Goal: Task Accomplishment & Management: Use online tool/utility

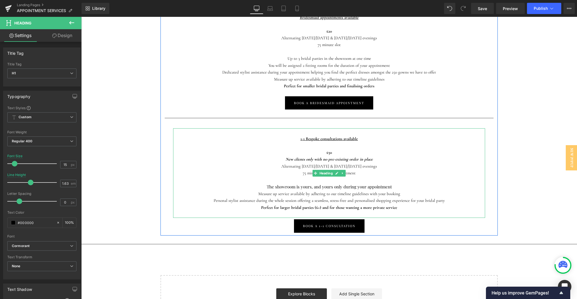
click at [350, 205] on strong "Perfect for larger bridal parties (6+) and for those wanting a more private ser…" at bounding box center [329, 207] width 136 height 5
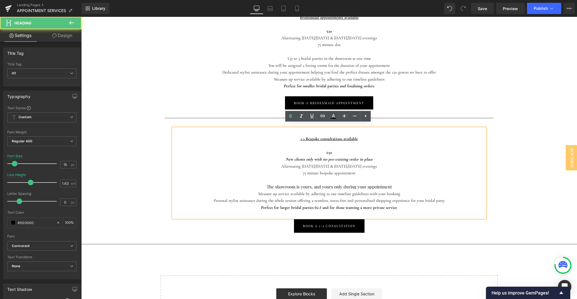
click at [349, 184] on span "The showroom is yours, and yours only during your appointment" at bounding box center [329, 187] width 125 height 6
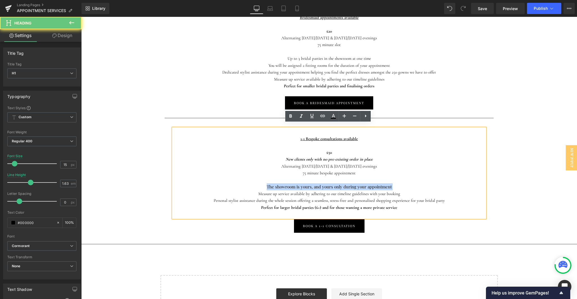
click at [349, 184] on span "The showroom is yours, and yours only during your appointment" at bounding box center [329, 187] width 125 height 6
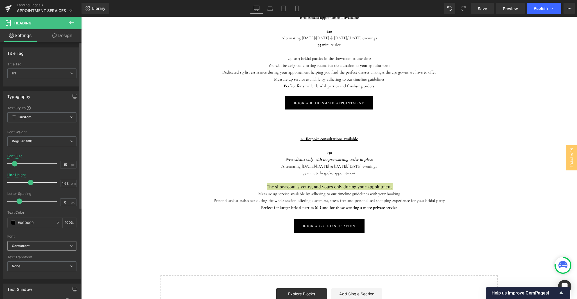
click at [22, 245] on icon "Cormorant" at bounding box center [21, 246] width 18 height 5
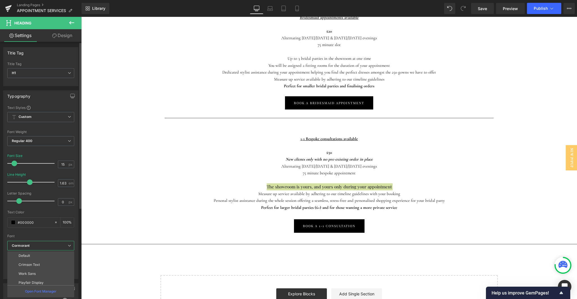
click at [32, 287] on li "Aboreto" at bounding box center [41, 291] width 69 height 9
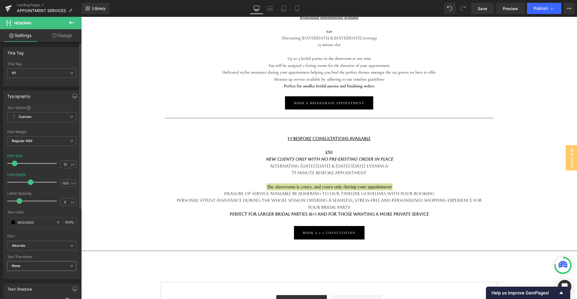
click at [32, 265] on span "None" at bounding box center [41, 266] width 69 height 10
click at [30, 244] on b "Aboreto" at bounding box center [40, 246] width 56 height 5
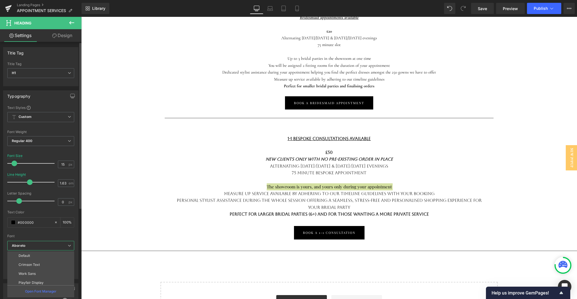
click at [32, 299] on p "Cormorant" at bounding box center [27, 301] width 17 height 4
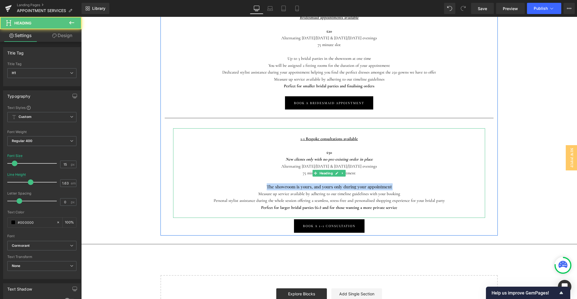
click at [278, 184] on span "The showroom is yours, and yours only during your appointment" at bounding box center [329, 187] width 125 height 6
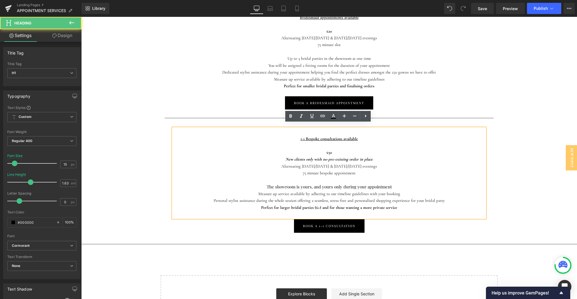
click at [257, 190] on h1 "Measure up service available by adhering to our timeline guidelines with your b…" at bounding box center [329, 193] width 312 height 7
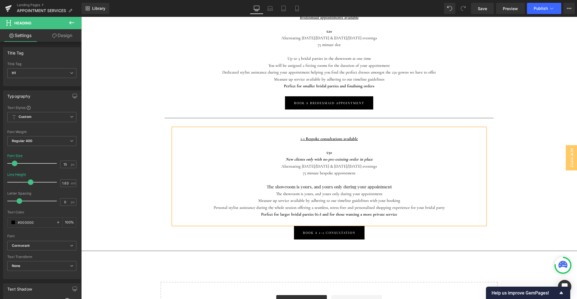
drag, startPoint x: 390, startPoint y: 181, endPoint x: 268, endPoint y: 179, distance: 122.8
click at [268, 183] on div "The showroom is yours, and yours only during your appointment" at bounding box center [329, 186] width 312 height 7
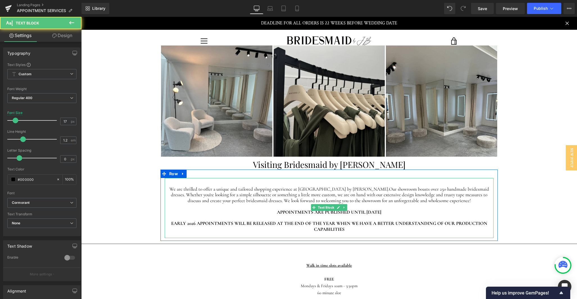
click at [322, 198] on span "Our showroom boasts over 250 handmade bridesmaid dresses. Whether you're lookin…" at bounding box center [330, 194] width 318 height 17
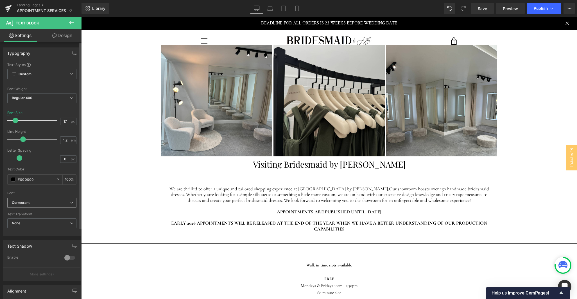
scroll to position [3, 0]
click at [35, 199] on b "Cormorant" at bounding box center [41, 199] width 58 height 5
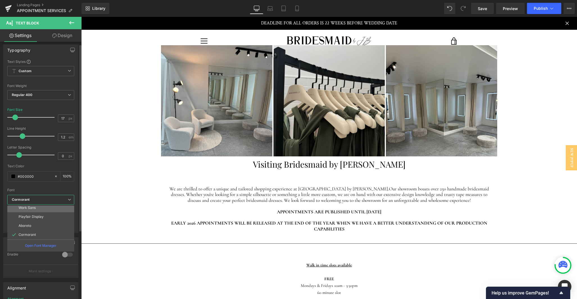
scroll to position [20, 0]
click at [37, 233] on li "Cormorant" at bounding box center [41, 234] width 69 height 9
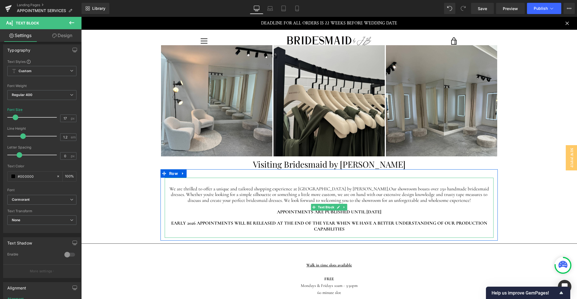
click at [354, 226] on div "EARLY 2026 APPOINTMENTS WILL BE RELEASED AT THE END OF THE YEAR WHEN WE HAVE A …" at bounding box center [329, 226] width 329 height 12
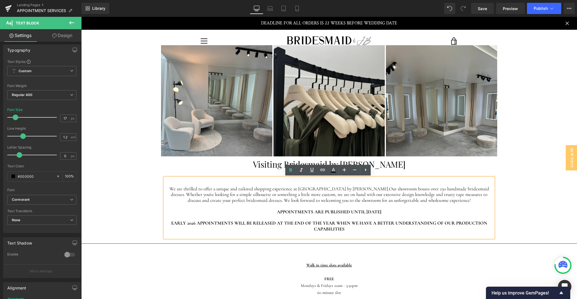
click at [175, 218] on div at bounding box center [329, 218] width 329 height 6
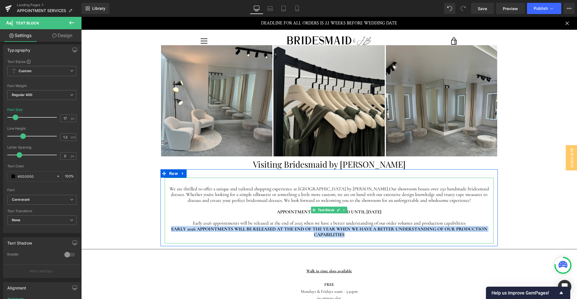
drag, startPoint x: 346, startPoint y: 233, endPoint x: 168, endPoint y: 228, distance: 178.2
click at [168, 228] on div "EARLY 2026 APPOINTMENTS WILL BE RELEASED AT THE END OF THE YEAR WHEN WE HAVE A …" at bounding box center [329, 232] width 329 height 12
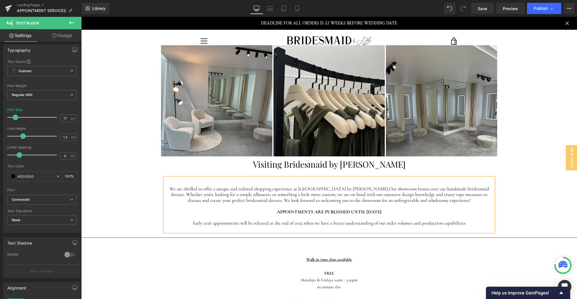
drag, startPoint x: 469, startPoint y: 223, endPoint x: 302, endPoint y: 222, distance: 166.6
click at [302, 222] on div "Early 2026 appointments will be released at the end of 2025 when we have a bett…" at bounding box center [329, 223] width 329 height 6
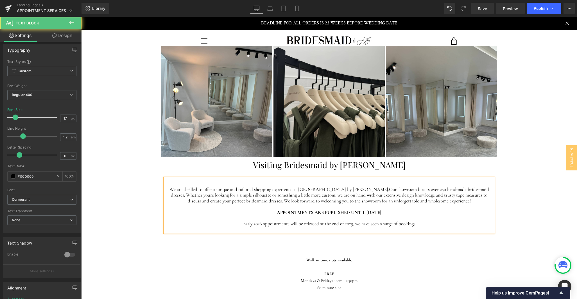
click at [396, 222] on div "Early 2026 appointments will be released at the end of 2025, we have seen a sur…" at bounding box center [329, 224] width 329 height 6
click at [432, 225] on div "Early 2026 appointments will be released at the end of 2025, we have seen a sur…" at bounding box center [329, 224] width 329 height 6
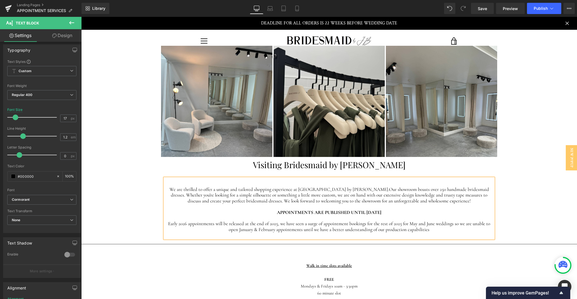
drag, startPoint x: 428, startPoint y: 229, endPoint x: 377, endPoint y: 229, distance: 50.8
click at [377, 229] on div "Early 2026 appointments will be released at the end of 2025, we have seen a sur…" at bounding box center [329, 227] width 329 height 12
drag, startPoint x: 390, startPoint y: 224, endPoint x: 365, endPoint y: 224, distance: 25.6
click at [365, 224] on div "Early 2026 appointments will be released at the end of 2025, we have seen a sur…" at bounding box center [329, 227] width 329 height 12
click at [432, 228] on div "Early 2026 appointments will be released at the end of 2025, we have seen a sur…" at bounding box center [329, 227] width 329 height 12
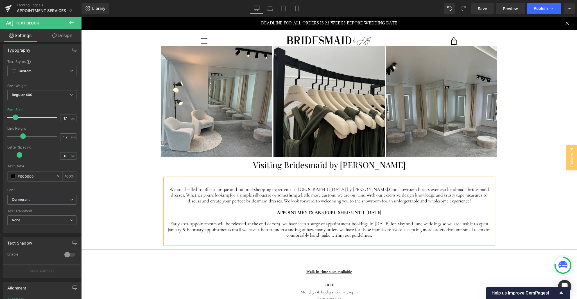
click at [465, 229] on div "Early 2026 appointments will be released at the end of 2025, we have seen a sur…" at bounding box center [329, 229] width 329 height 17
click at [456, 229] on div "Early 2026 appointments will be released at the end of 2025, we have seen a sur…" at bounding box center [329, 229] width 329 height 17
click at [484, 8] on span "Save" at bounding box center [482, 9] width 9 height 6
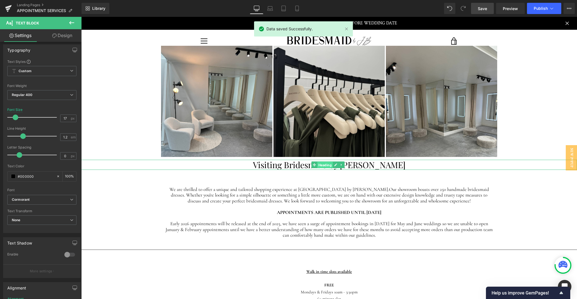
click at [324, 164] on span "Heading" at bounding box center [324, 165] width 15 height 7
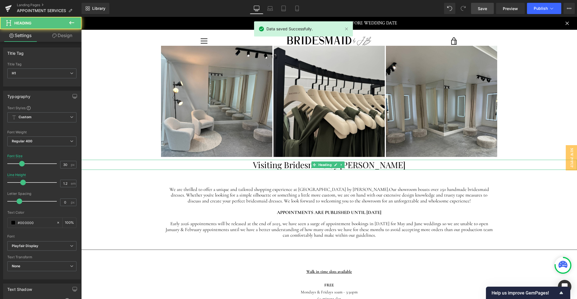
click at [282, 166] on h1 "Visiting Bridesmaid by [PERSON_NAME]" at bounding box center [328, 165] width 495 height 10
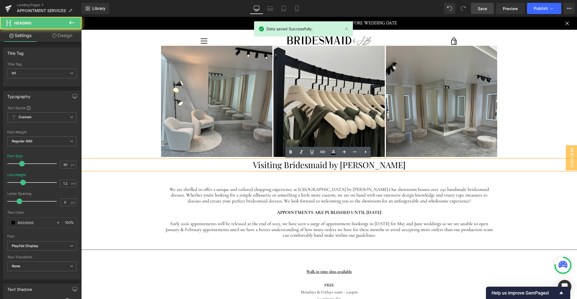
click at [301, 166] on h1 "Visiting Bridesmaid by [PERSON_NAME]" at bounding box center [328, 165] width 495 height 10
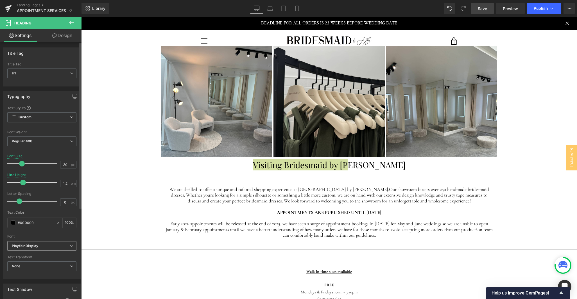
click at [40, 246] on b "Playfair Display" at bounding box center [41, 246] width 58 height 5
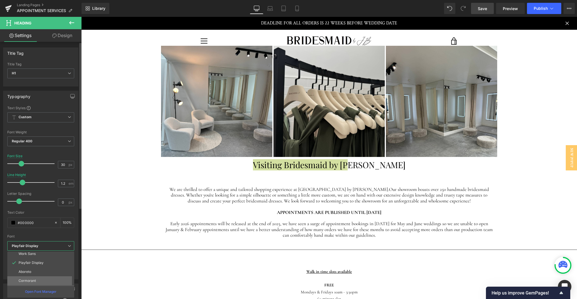
scroll to position [20, 0]
click at [32, 279] on p "Cormorant" at bounding box center [27, 281] width 17 height 4
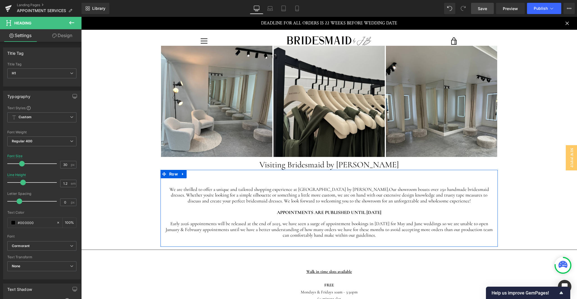
scroll to position [26, 0]
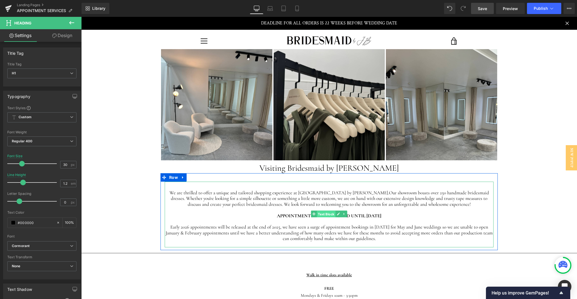
click at [324, 216] on span "Text Block" at bounding box center [326, 214] width 19 height 7
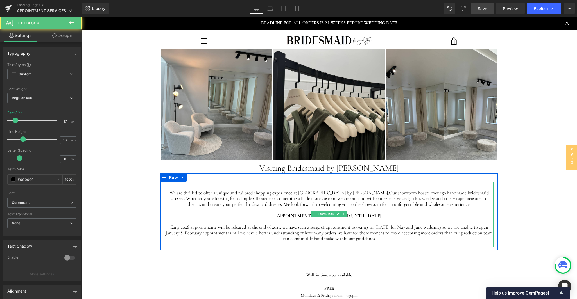
click at [303, 215] on strong "APPOINTMENTS ARE PUBLISHED UNTIL [DATE]" at bounding box center [329, 216] width 104 height 6
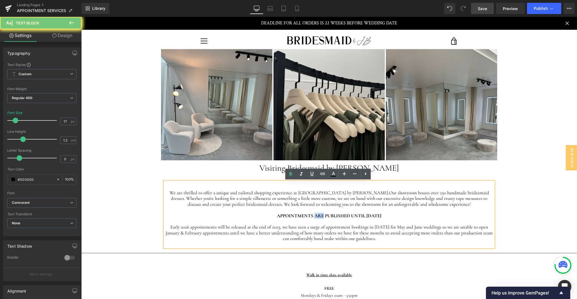
click at [303, 215] on strong "APPOINTMENTS ARE PUBLISHED UNTIL [DATE]" at bounding box center [329, 216] width 104 height 6
click at [308, 199] on span "Our showroom boasts over 250 handmade bridesmaid dresses. Whether you're lookin…" at bounding box center [330, 198] width 318 height 17
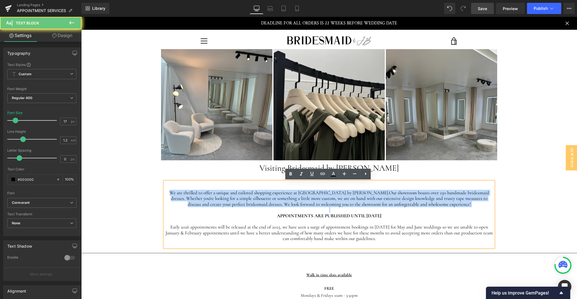
click at [308, 199] on span "Our showroom boasts over 250 handmade bridesmaid dresses. Whether you're lookin…" at bounding box center [330, 198] width 318 height 17
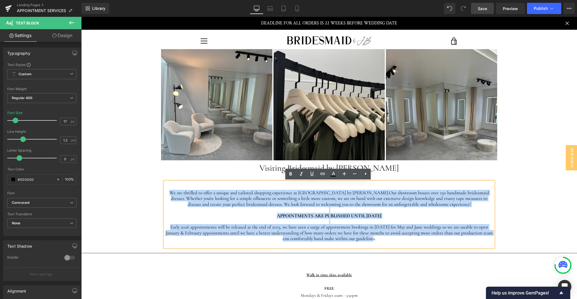
drag, startPoint x: 379, startPoint y: 238, endPoint x: 170, endPoint y: 183, distance: 216.7
click at [170, 183] on div "We are thrilled to offer a unique and tailored shopping experience at [GEOGRAPH…" at bounding box center [329, 215] width 329 height 66
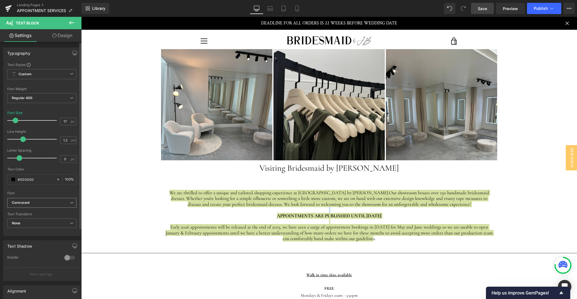
click at [38, 202] on b "Cormorant" at bounding box center [41, 203] width 58 height 5
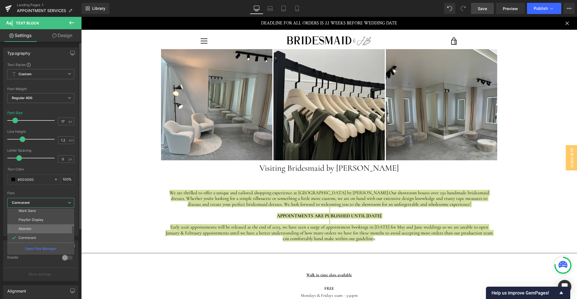
scroll to position [20, 0]
click at [33, 226] on li "Aboreto" at bounding box center [41, 228] width 69 height 9
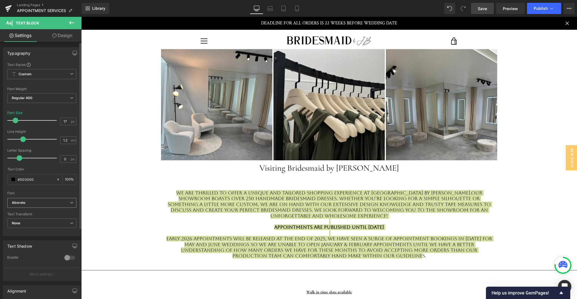
click at [28, 203] on b "Aboreto" at bounding box center [41, 203] width 58 height 5
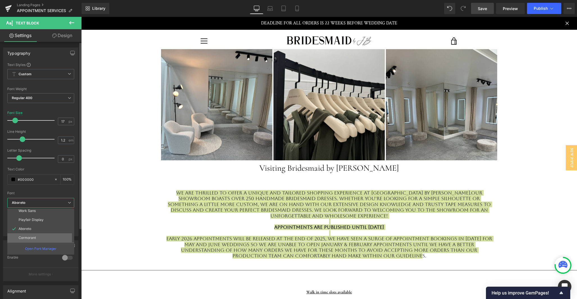
click at [27, 237] on p "Cormorant" at bounding box center [27, 238] width 17 height 4
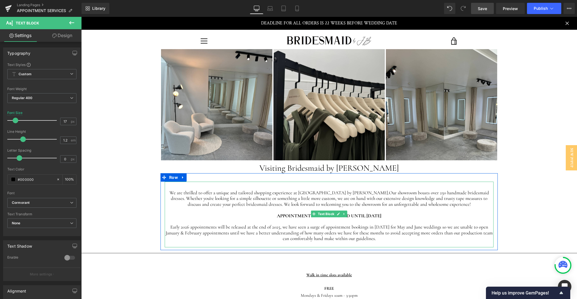
click at [373, 241] on div "Early 2026 appointments will be released at the end of 2025, we have seen a sur…" at bounding box center [329, 233] width 329 height 29
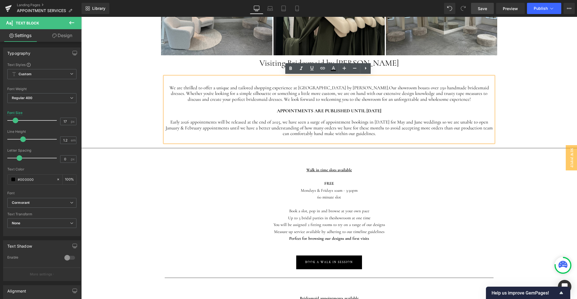
scroll to position [131, 0]
click at [337, 222] on span "You will be assigned 2 fitting rooms to try on a range of our designs" at bounding box center [329, 224] width 112 height 5
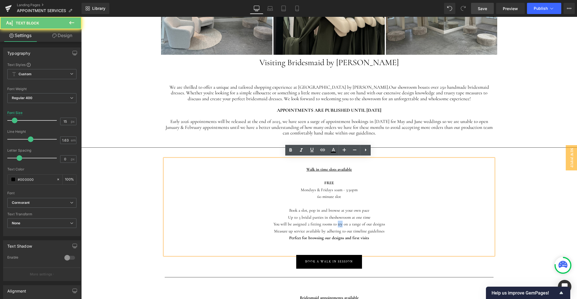
click at [337, 222] on span "You will be assigned 2 fitting rooms to try on a range of our designs" at bounding box center [329, 224] width 112 height 5
click at [379, 241] on p at bounding box center [329, 244] width 329 height 7
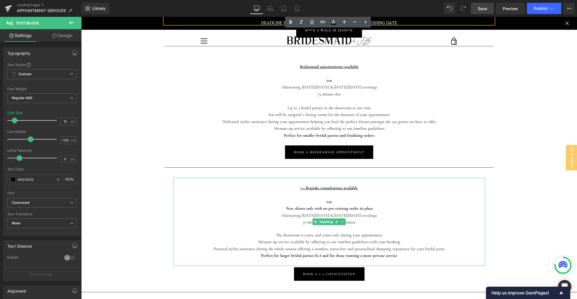
scroll to position [362, 0]
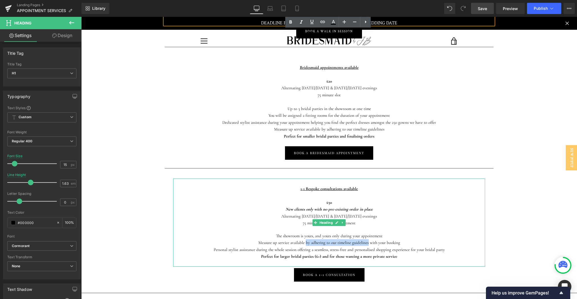
drag, startPoint x: 304, startPoint y: 237, endPoint x: 367, endPoint y: 238, distance: 62.1
click at [367, 239] on h1 "Measure up service available by adhering to our timeline guidelines with your b…" at bounding box center [329, 242] width 312 height 7
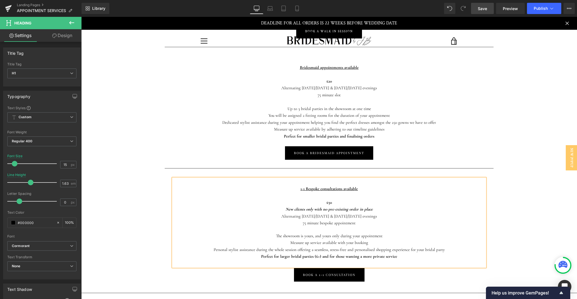
click at [367, 239] on h1 "Measure up service available with your booking" at bounding box center [329, 242] width 312 height 7
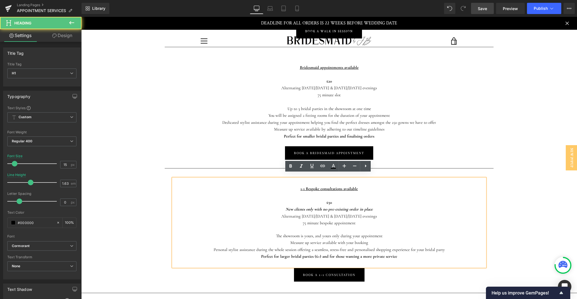
click at [292, 246] on h1 "Personal stylist assistance during the whole session offering a seamless, stres…" at bounding box center [329, 249] width 312 height 7
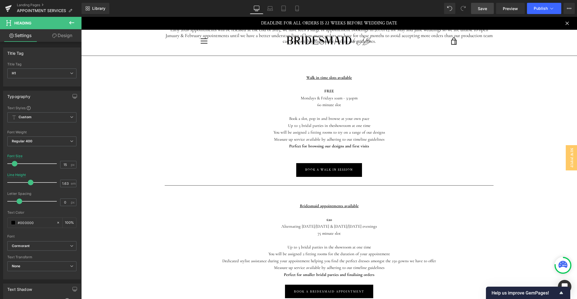
scroll to position [221, 0]
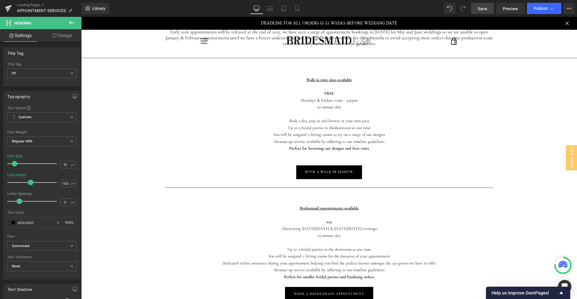
click at [479, 10] on span "Save" at bounding box center [482, 9] width 9 height 6
click at [549, 9] on icon at bounding box center [552, 9] width 6 height 6
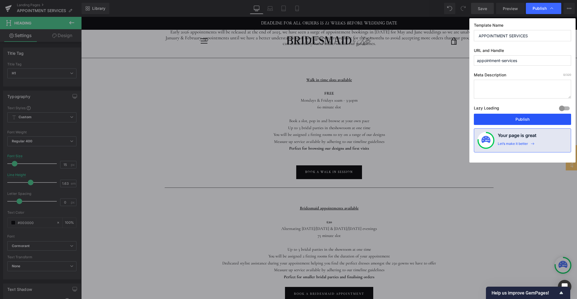
click at [526, 122] on button "Publish" at bounding box center [522, 119] width 97 height 11
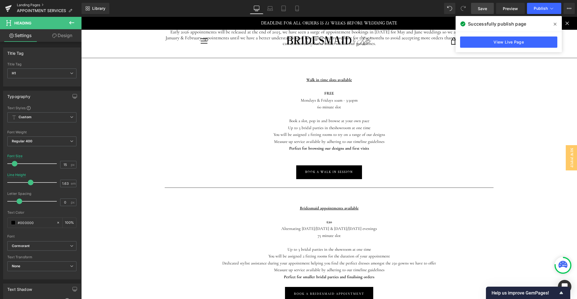
click at [27, 6] on link "Landing Pages" at bounding box center [49, 5] width 65 height 4
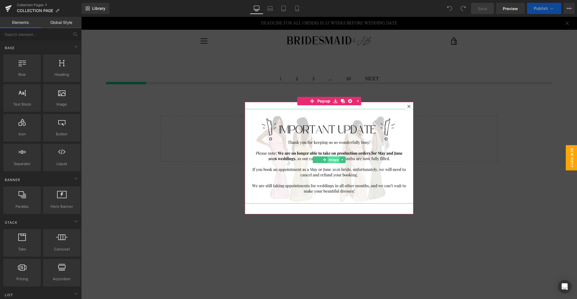
click at [330, 159] on span "Image" at bounding box center [334, 159] width 12 height 7
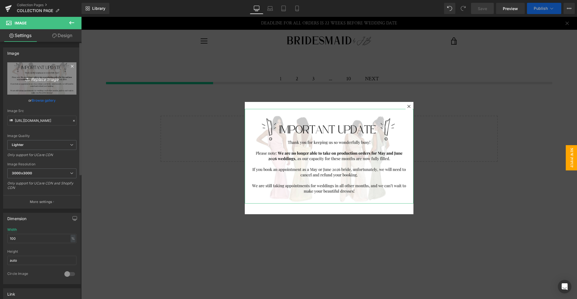
click at [41, 77] on icon "Replace Image" at bounding box center [41, 78] width 45 height 7
type input "C:\fakepath\LIGHTENING BANNER (Website)-4.png"
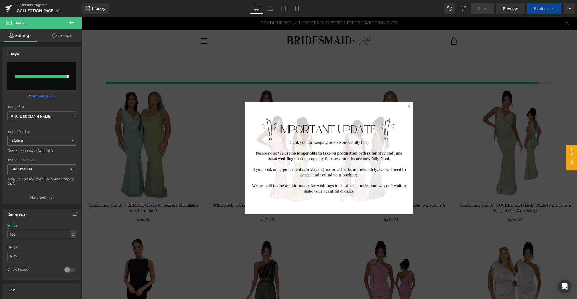
type input "[URL][DOMAIN_NAME]"
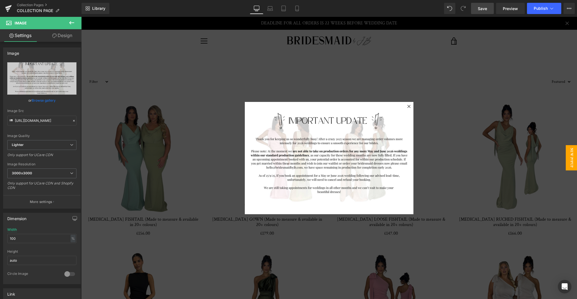
click at [485, 9] on span "Save" at bounding box center [482, 9] width 9 height 6
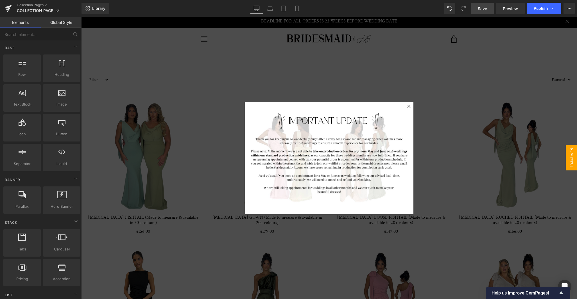
scroll to position [2, 0]
click at [451, 230] on div at bounding box center [328, 158] width 495 height 282
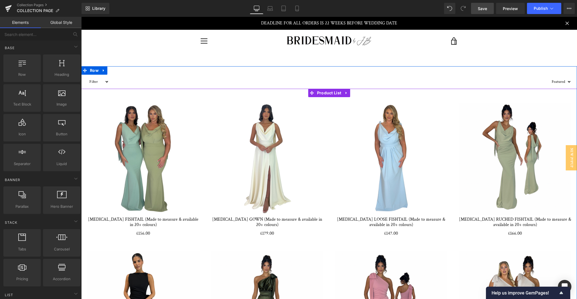
scroll to position [0, 0]
